Goal: Task Accomplishment & Management: Use online tool/utility

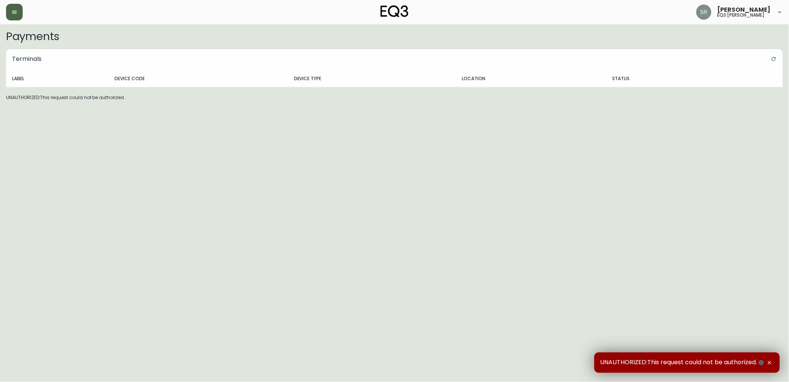
click at [20, 13] on button "button" at bounding box center [14, 12] width 17 height 17
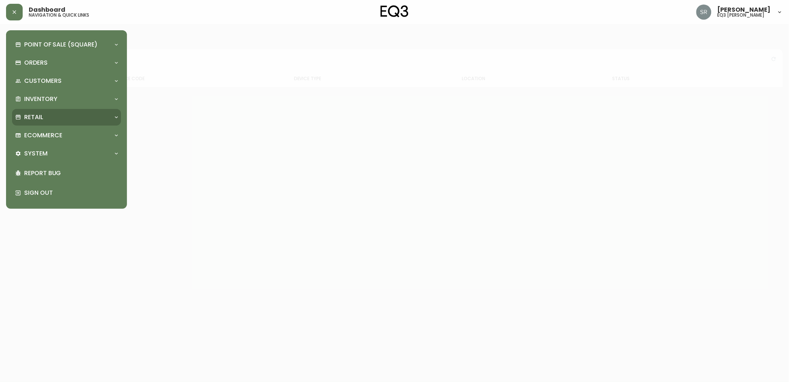
click at [47, 111] on div "Retail" at bounding box center [66, 117] width 109 height 17
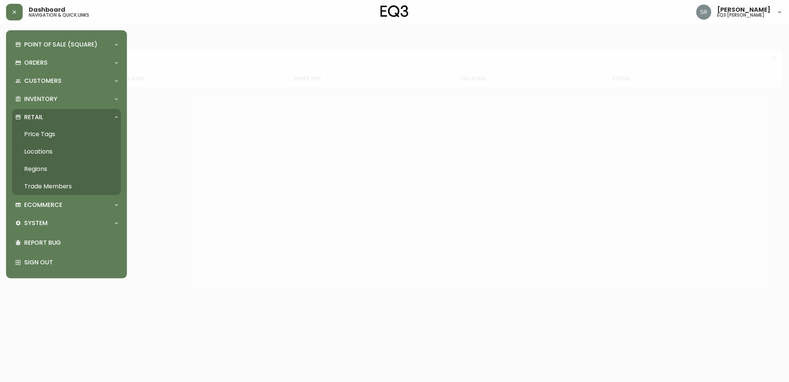
click at [57, 137] on link "Price Tags" at bounding box center [66, 133] width 109 height 17
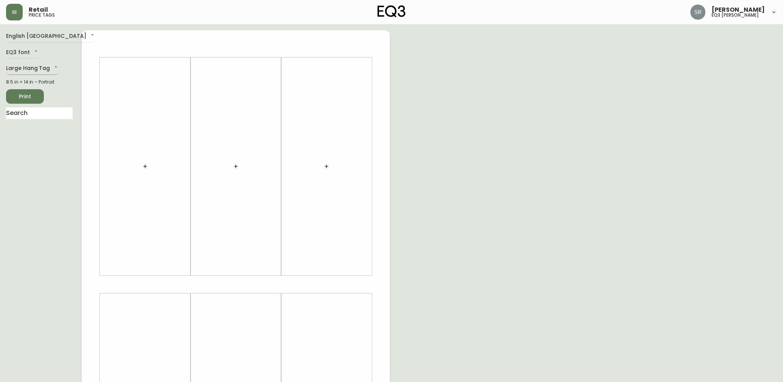
click at [40, 69] on body "Retail price tags [PERSON_NAME] eq3 laval - [PERSON_NAME] English [GEOGRAPHIC_D…" at bounding box center [391, 269] width 783 height 538
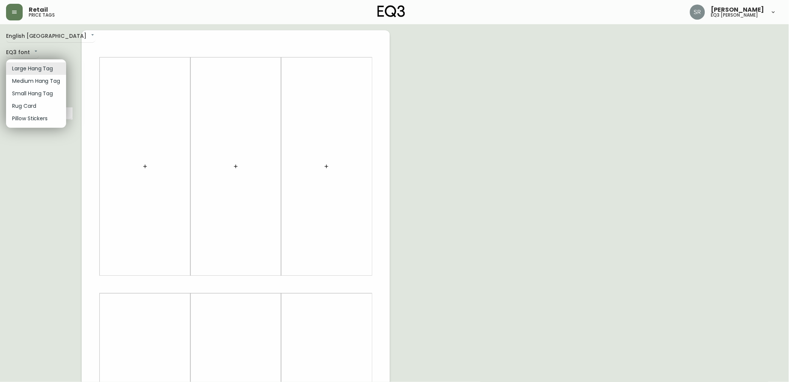
click at [41, 95] on li "Small Hang Tag" at bounding box center [36, 93] width 60 height 12
type input "small"
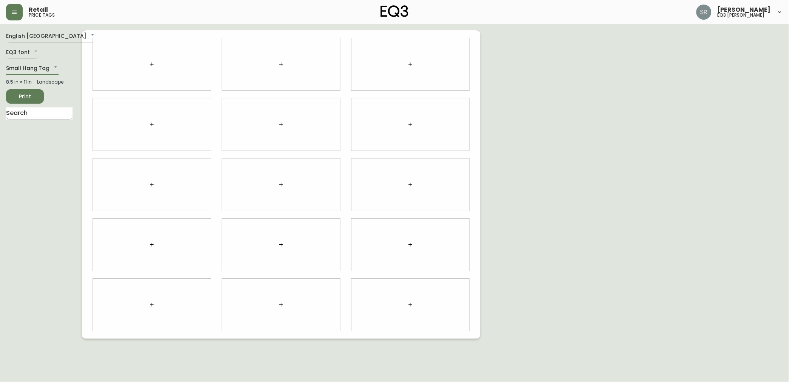
click at [41, 114] on input "text" at bounding box center [39, 113] width 66 height 12
type input "[PERSON_NAME]"
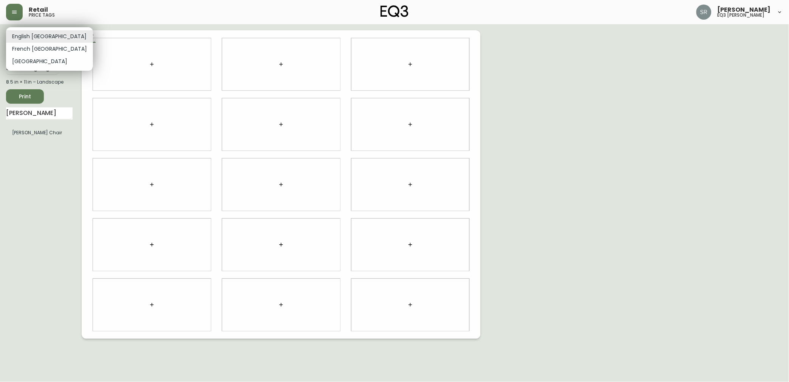
click at [39, 32] on body "Retail price tags [PERSON_NAME] eq3 laval - [PERSON_NAME] English [GEOGRAPHIC_D…" at bounding box center [394, 169] width 789 height 339
click at [46, 54] on li "French [GEOGRAPHIC_DATA]" at bounding box center [49, 49] width 87 height 12
type input "fr_CA"
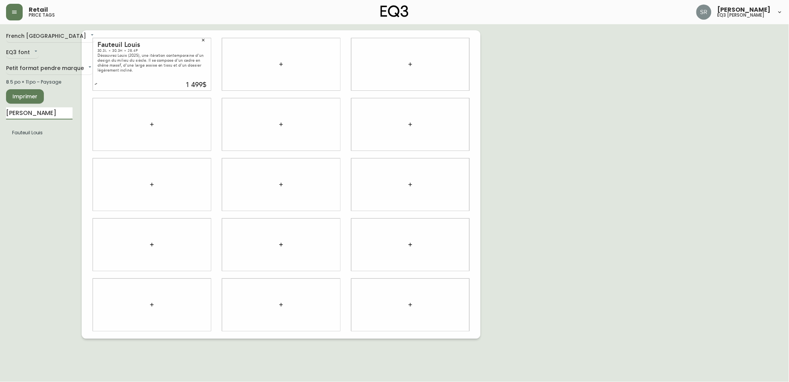
drag, startPoint x: 70, startPoint y: 112, endPoint x: -7, endPoint y: 111, distance: 77.5
click at [0, 111] on html "Retail price tags [PERSON_NAME] eq3 laval - [PERSON_NAME] French [GEOGRAPHIC_DA…" at bounding box center [394, 169] width 789 height 339
type input "NOGU"
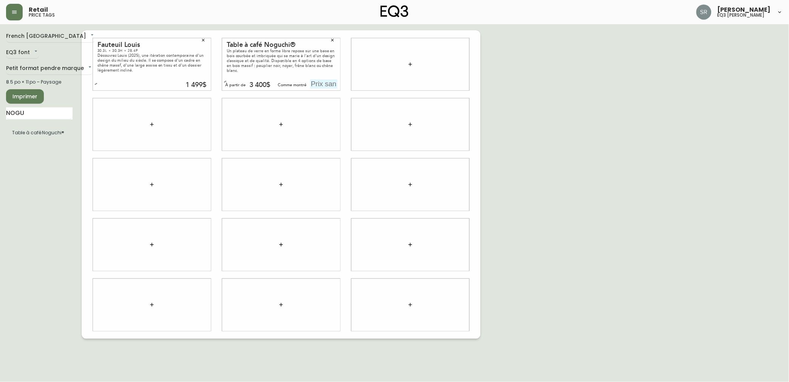
click at [322, 83] on input "text" at bounding box center [323, 83] width 27 height 9
click at [315, 86] on input "325$" at bounding box center [323, 83] width 27 height 9
click at [314, 86] on input "3825$" at bounding box center [323, 83] width 27 height 9
type input "3,825$"
click at [510, 75] on div "French Canada fr_CA EQ3 font EQ3 Petit format pendre marque small 8.5 po × 11 p…" at bounding box center [394, 184] width 777 height 308
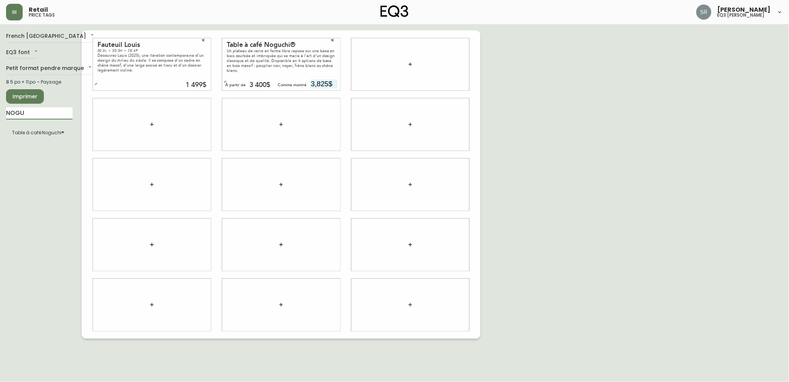
drag, startPoint x: 54, startPoint y: 111, endPoint x: -7, endPoint y: 121, distance: 61.9
click at [0, 121] on html "Retail price tags [PERSON_NAME] eq3 laval - [PERSON_NAME] French [GEOGRAPHIC_DA…" at bounding box center [394, 169] width 789 height 339
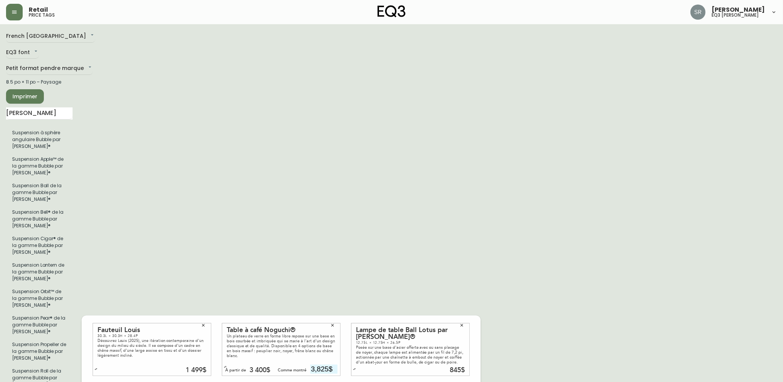
drag, startPoint x: 57, startPoint y: 117, endPoint x: -7, endPoint y: 115, distance: 64.6
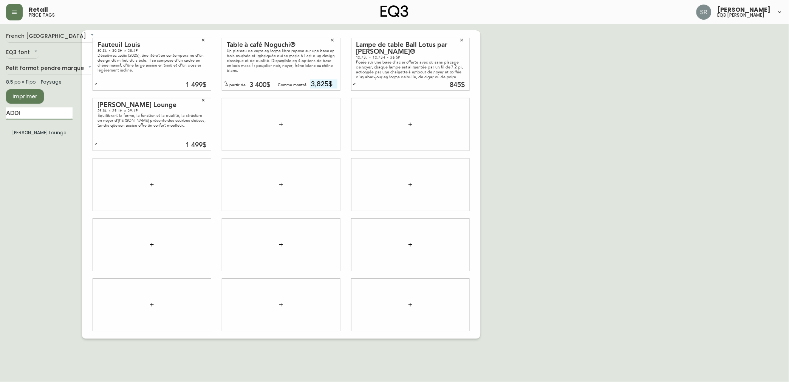
drag, startPoint x: 32, startPoint y: 116, endPoint x: 5, endPoint y: 116, distance: 27.2
click at [5, 116] on main "French Canada fr_CA EQ3 font EQ3 Petit format pendre marque small 8.5 po × 11 p…" at bounding box center [394, 181] width 789 height 314
type input "[PERSON_NAME]"
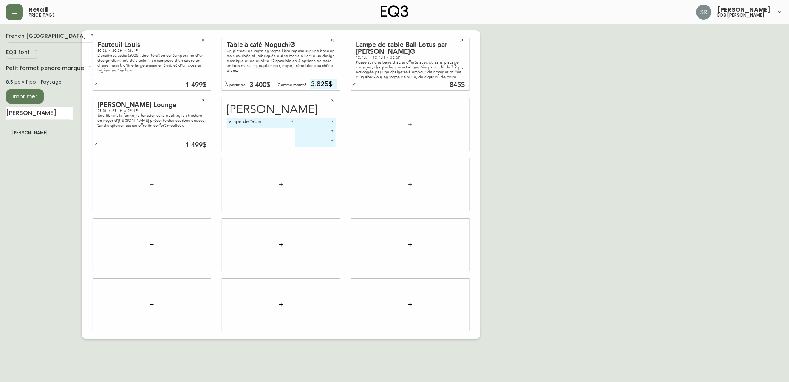
click at [324, 122] on body "Retail price tags [PERSON_NAME] eq3 laval - [PERSON_NAME] French Canada fr_CA E…" at bounding box center [394, 169] width 789 height 339
click at [323, 126] on li "Noir" at bounding box center [315, 131] width 40 height 12
type input "0"
click at [308, 133] on body "Retail price tags [PERSON_NAME] eq3 laval - [PERSON_NAME] French Canada fr_CA E…" at bounding box center [394, 169] width 789 height 339
click at [301, 149] on li "Blanc" at bounding box center [301, 153] width 33 height 12
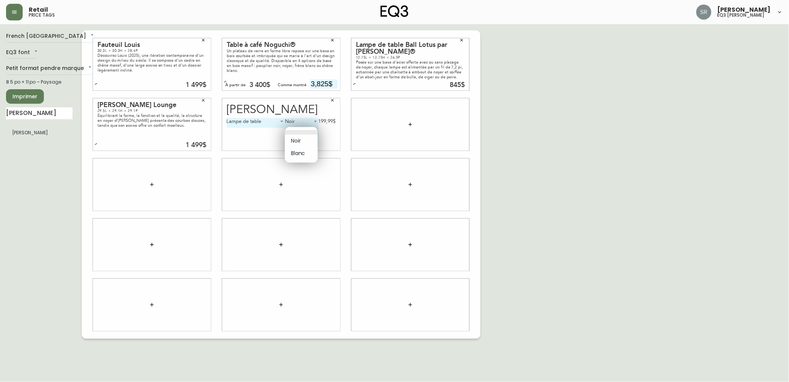
type input "1"
click at [523, 142] on div "French Canada fr_CA EQ3 font EQ3 Petit format pendre marque small 8.5 po × 11 p…" at bounding box center [394, 184] width 777 height 308
drag, startPoint x: 44, startPoint y: 117, endPoint x: -7, endPoint y: 111, distance: 51.8
click at [0, 111] on html "Retail price tags [PERSON_NAME] eq3 laval - [PERSON_NAME] French Canada fr_CA E…" at bounding box center [394, 169] width 789 height 339
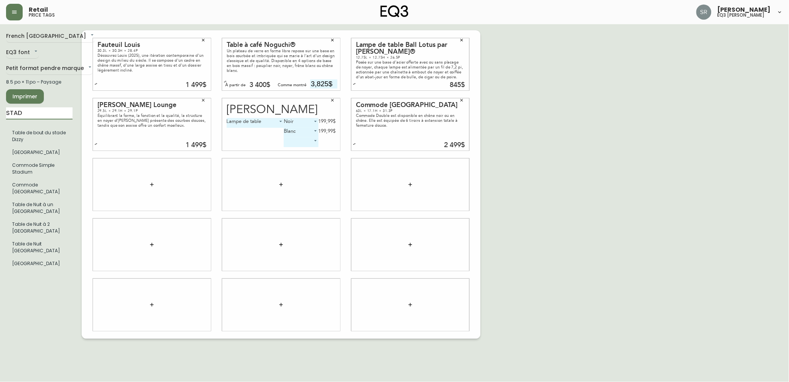
drag, startPoint x: 43, startPoint y: 115, endPoint x: -7, endPoint y: 101, distance: 52.4
click at [0, 101] on html "Retail price tags [PERSON_NAME] eq3 laval - [PERSON_NAME] French [GEOGRAPHIC_DA…" at bounding box center [394, 169] width 789 height 339
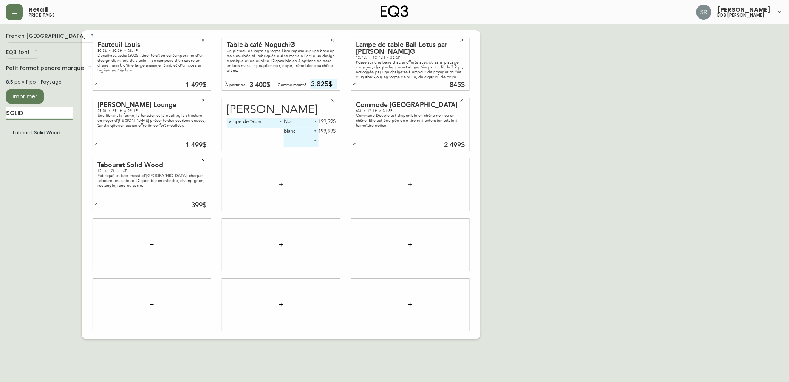
drag, startPoint x: 37, startPoint y: 114, endPoint x: -7, endPoint y: 124, distance: 45.4
click at [0, 124] on html "Retail price tags [PERSON_NAME] eq3 laval - [PERSON_NAME] French [GEOGRAPHIC_DA…" at bounding box center [394, 169] width 789 height 339
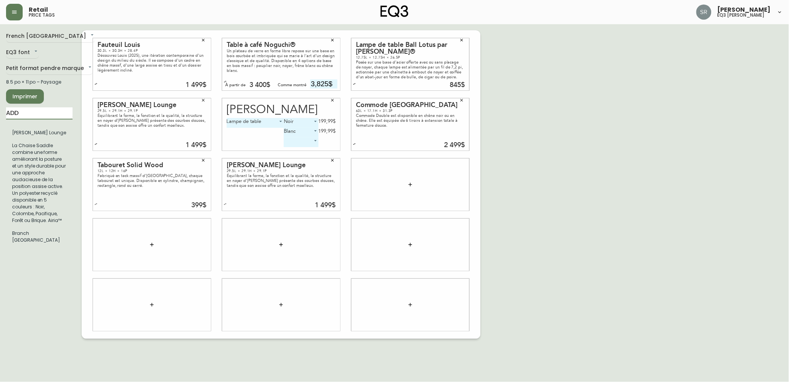
drag, startPoint x: 9, startPoint y: 110, endPoint x: -7, endPoint y: 112, distance: 16.7
click at [0, 112] on html "Retail price tags [PERSON_NAME] eq3 laval - [PERSON_NAME] French Canada fr_CA E…" at bounding box center [394, 169] width 789 height 339
drag, startPoint x: 40, startPoint y: 110, endPoint x: -7, endPoint y: 115, distance: 47.1
click at [0, 115] on html "Retail price tags [PERSON_NAME] eq3 laval - [PERSON_NAME] French Canada fr_CA E…" at bounding box center [394, 169] width 789 height 339
type input "T"
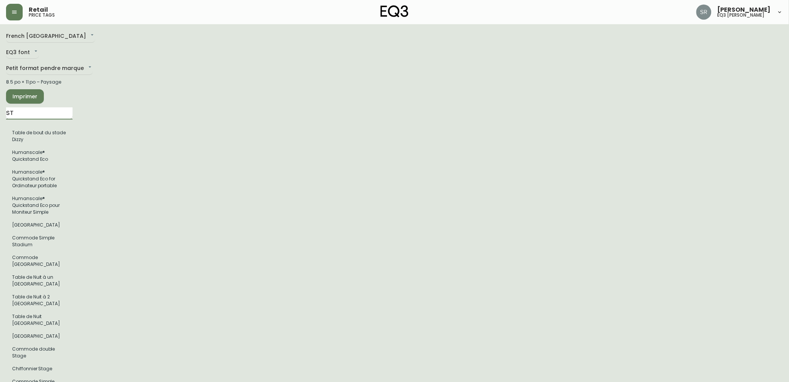
type input "S"
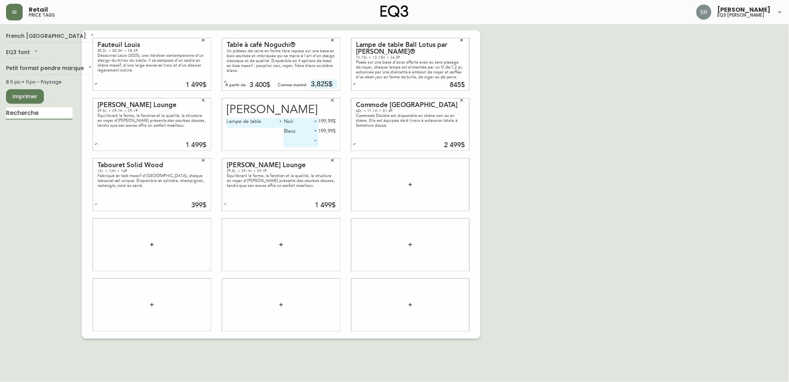
click at [31, 99] on span "Imprimer" at bounding box center [25, 96] width 26 height 9
click at [26, 97] on span "Imprimer" at bounding box center [25, 96] width 26 height 9
click at [36, 40] on body "Retail price tags [PERSON_NAME] eq3 laval - [PERSON_NAME] French Canada fr_CA E…" at bounding box center [394, 169] width 789 height 339
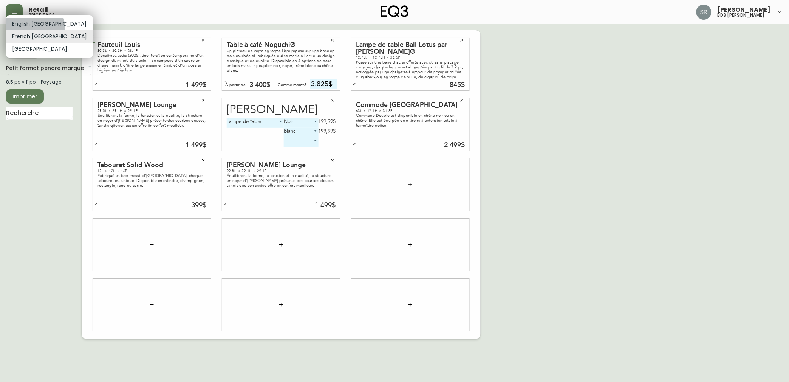
click at [34, 28] on li "English [GEOGRAPHIC_DATA]" at bounding box center [49, 24] width 87 height 12
type input "en_CA"
type input "$3.825"
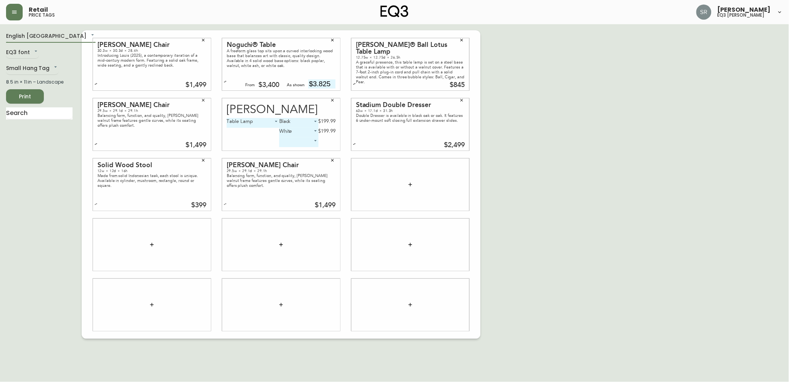
click at [23, 97] on span "Print" at bounding box center [25, 96] width 26 height 9
click at [34, 98] on span "Print" at bounding box center [25, 96] width 26 height 9
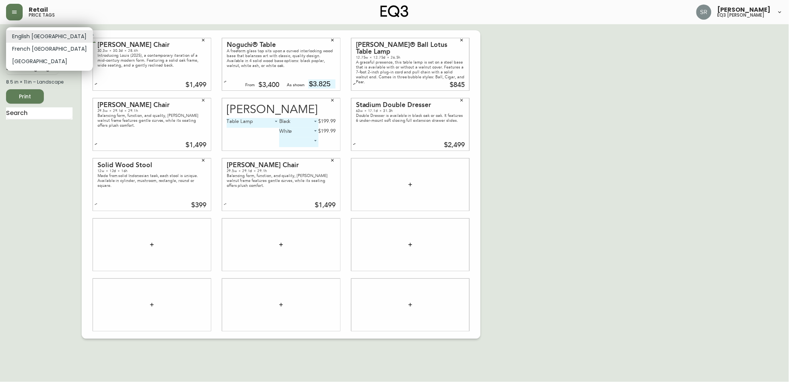
click at [43, 36] on body "Retail price tags [PERSON_NAME] eq3 laval - [PERSON_NAME] English [GEOGRAPHIC_D…" at bounding box center [394, 169] width 789 height 339
click at [39, 48] on li "French [GEOGRAPHIC_DATA]" at bounding box center [49, 49] width 87 height 12
type input "fr_CA"
type input "3,825$"
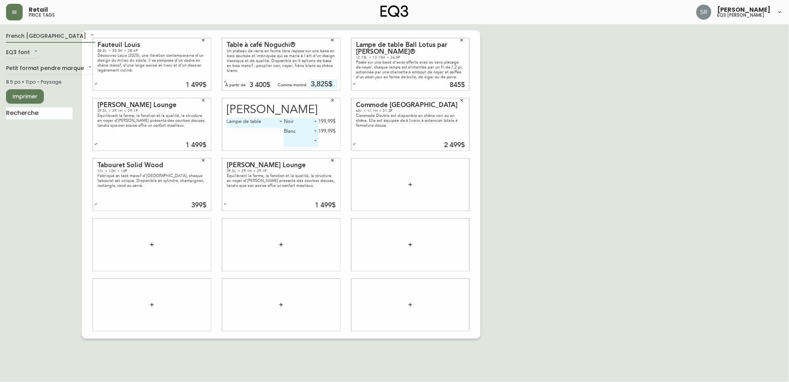
click at [30, 100] on span "Imprimer" at bounding box center [25, 96] width 26 height 9
click at [42, 96] on button "Imprimer" at bounding box center [25, 96] width 38 height 14
click at [33, 99] on span "Imprimer" at bounding box center [25, 96] width 26 height 9
click at [43, 117] on input "text" at bounding box center [39, 113] width 66 height 12
click at [36, 113] on input "LO" at bounding box center [39, 113] width 66 height 12
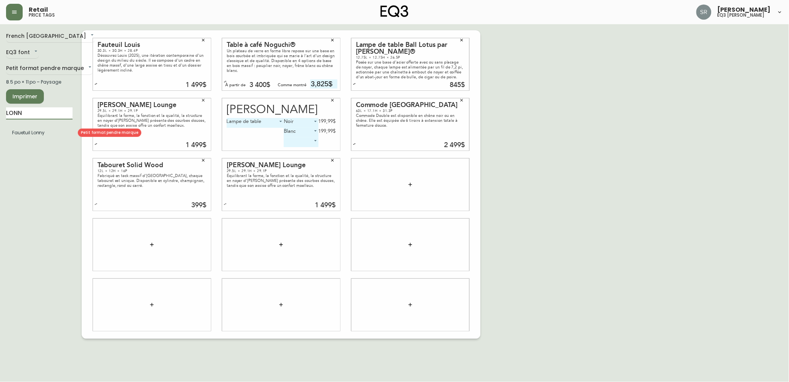
type input "LONN"
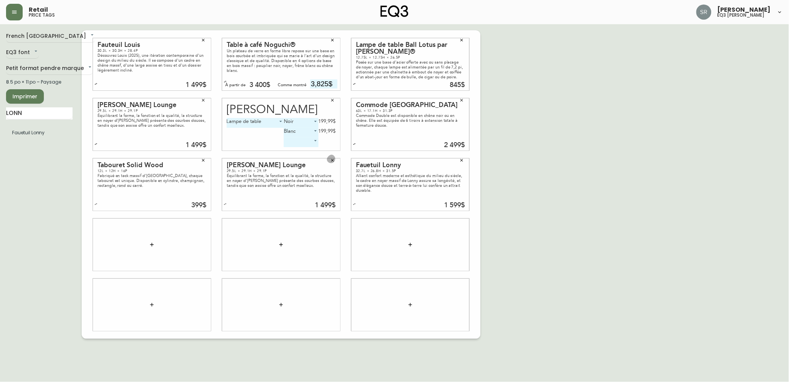
click at [331, 159] on icon "button" at bounding box center [332, 160] width 3 height 3
click at [201, 162] on icon "button" at bounding box center [203, 160] width 5 height 5
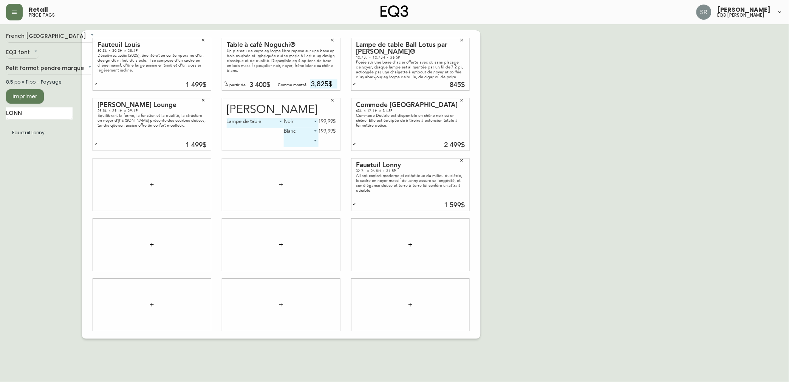
click at [202, 101] on icon "button" at bounding box center [203, 100] width 5 height 5
click at [332, 101] on icon "button" at bounding box center [332, 100] width 5 height 5
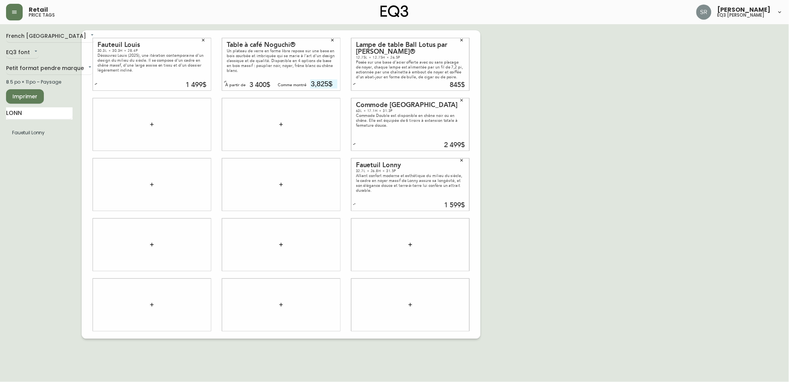
click at [459, 101] on icon "button" at bounding box center [461, 100] width 5 height 5
click at [462, 42] on button "button" at bounding box center [461, 39] width 11 height 11
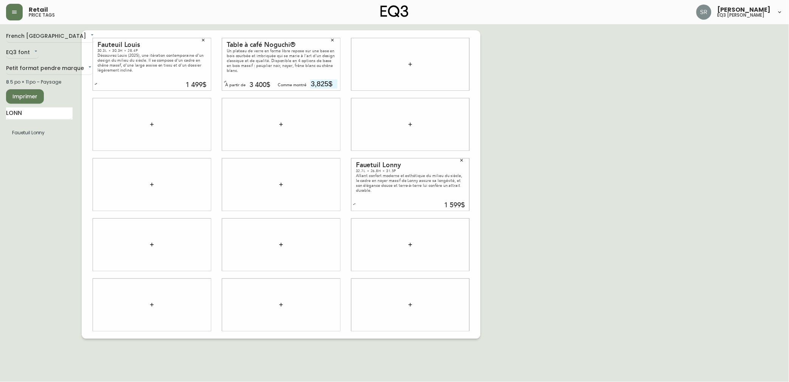
click at [331, 42] on button "button" at bounding box center [332, 39] width 11 height 11
click at [206, 42] on button "button" at bounding box center [203, 39] width 11 height 11
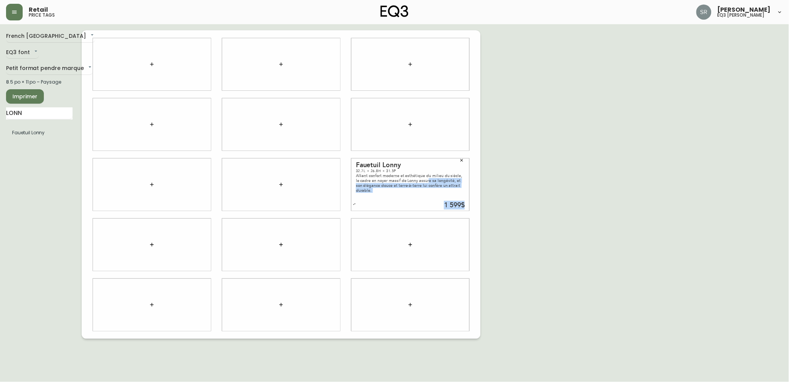
drag, startPoint x: 422, startPoint y: 181, endPoint x: 390, endPoint y: 218, distance: 48.5
click at [391, 218] on div "Fauetuil Lonny 32.7L × 26.8H × 31.5P Alliant confort moderne et esthétique du m…" at bounding box center [281, 184] width 399 height 308
click at [462, 159] on icon "button" at bounding box center [461, 160] width 5 height 5
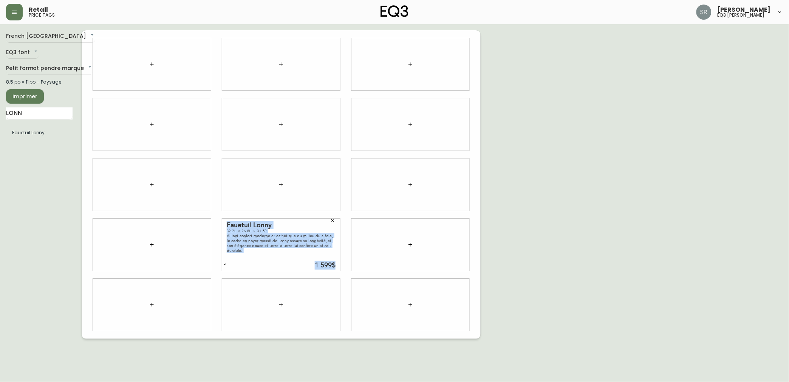
click at [583, 193] on div "French Canada fr_CA EQ3 font EQ3 Petit format pendre marque small 8.5 po × 11 p…" at bounding box center [394, 184] width 777 height 308
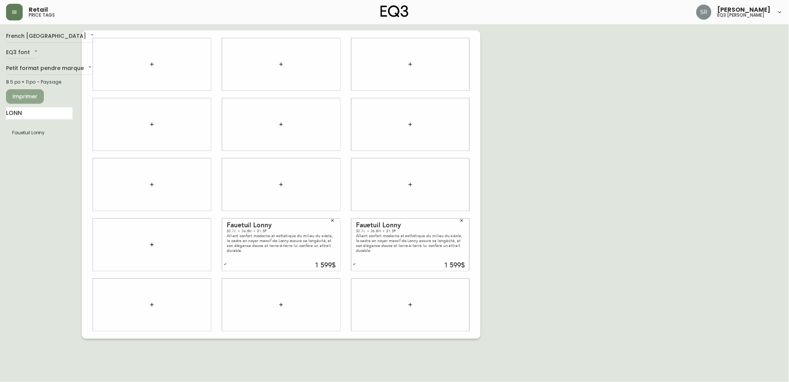
click at [36, 93] on span "Imprimer" at bounding box center [25, 96] width 26 height 9
